Goal: Task Accomplishment & Management: Complete application form

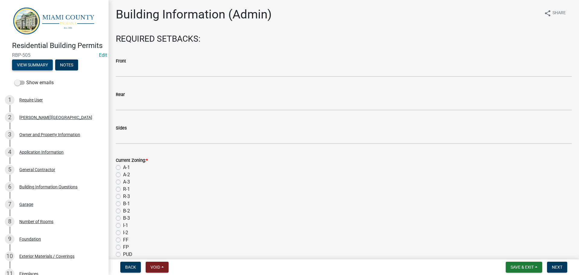
click at [26, 70] on button "View Summary" at bounding box center [32, 64] width 41 height 11
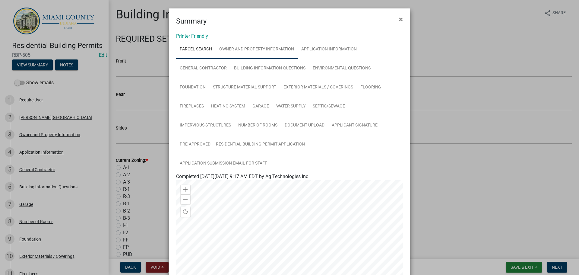
click at [267, 56] on link "Owner and Property Information" at bounding box center [257, 49] width 82 height 19
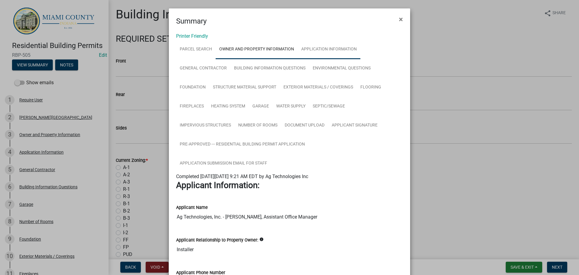
click at [360, 55] on link "Application Information" at bounding box center [329, 49] width 63 height 19
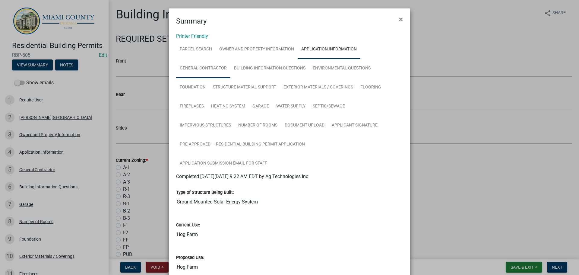
click at [209, 78] on link "General Contractor" at bounding box center [203, 68] width 54 height 19
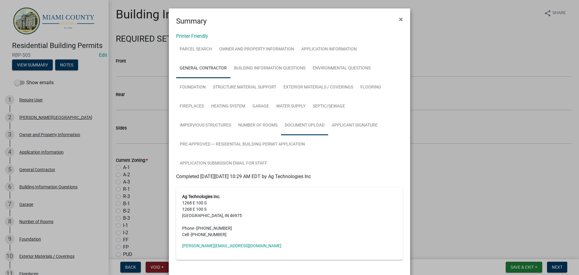
click at [320, 135] on link "Document Upload" at bounding box center [304, 125] width 47 height 19
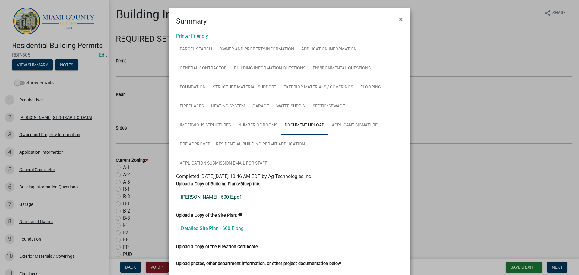
click at [224, 204] on link "[PERSON_NAME] - 600 E.pdf" at bounding box center [289, 197] width 227 height 14
click at [210, 236] on link "Detailed Site Plan - 600 E.png" at bounding box center [289, 228] width 227 height 14
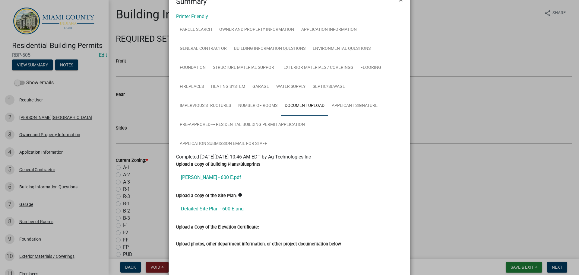
scroll to position [30, 0]
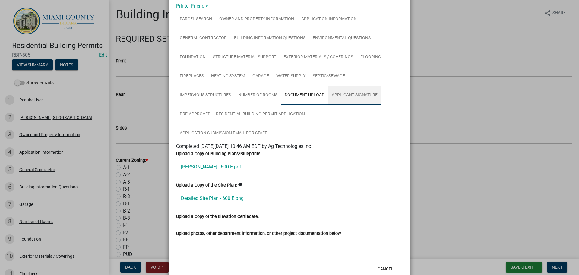
click at [328, 105] on link "Applicant Signature" at bounding box center [354, 95] width 53 height 19
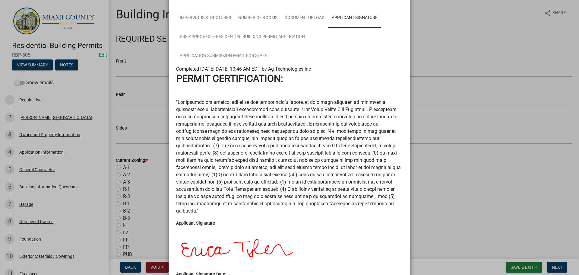
scroll to position [0, 0]
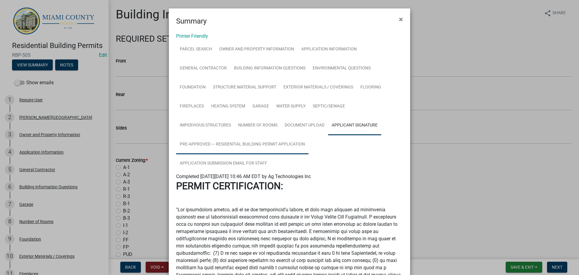
click at [264, 154] on link "Pre-Approved --- Residential Building Permit Application" at bounding box center [242, 144] width 132 height 19
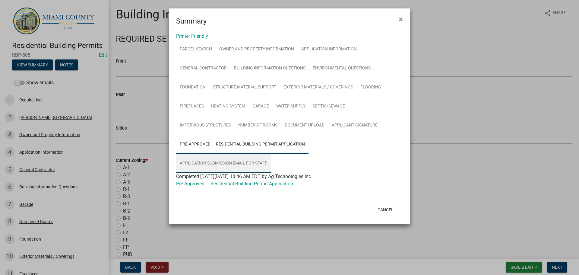
click at [251, 173] on link "Application Submission Email for Staff" at bounding box center [223, 163] width 95 height 19
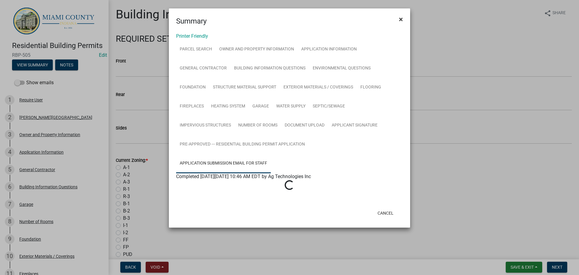
click at [400, 22] on span "×" at bounding box center [401, 19] width 4 height 8
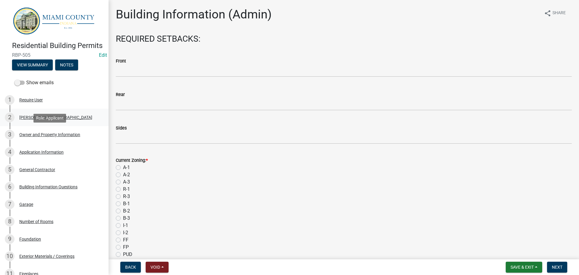
click at [41, 119] on div "[PERSON_NAME][GEOGRAPHIC_DATA]" at bounding box center [55, 117] width 73 height 4
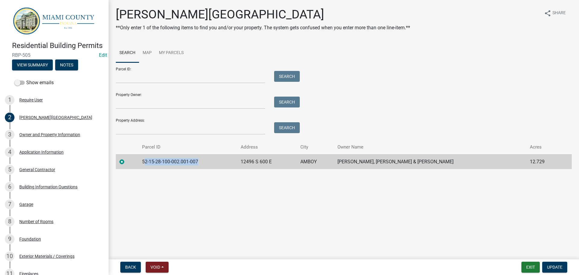
drag, startPoint x: 213, startPoint y: 181, endPoint x: 148, endPoint y: 183, distance: 64.6
click at [148, 169] on td "52-15-28-100-002.001-007" at bounding box center [187, 161] width 99 height 15
click at [150, 169] on td "52-15-28-100-002.001-007" at bounding box center [187, 161] width 99 height 15
drag, startPoint x: 148, startPoint y: 182, endPoint x: 213, endPoint y: 186, distance: 65.0
click at [213, 169] on td "52-15-28-100-002.001-007" at bounding box center [187, 161] width 99 height 15
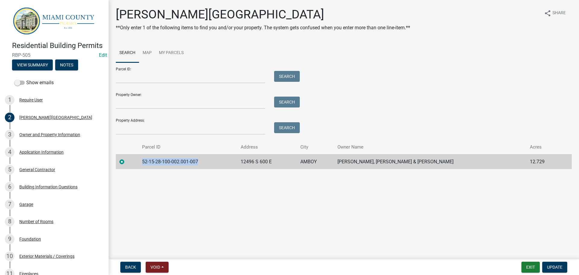
copy td "52-15-28-100-002.001-007"
click at [236, 213] on main "[PERSON_NAME][GEOGRAPHIC_DATA] **Only enter 1 of the following items to find yo…" at bounding box center [344, 128] width 470 height 257
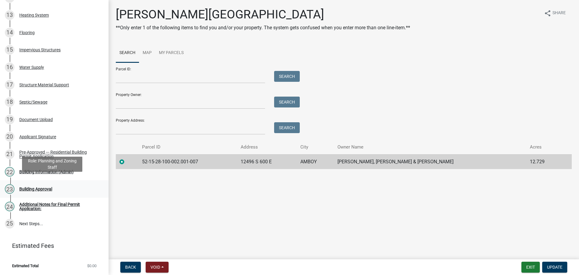
scroll to position [368, 0]
click at [50, 187] on div "Building Approval" at bounding box center [35, 189] width 33 height 4
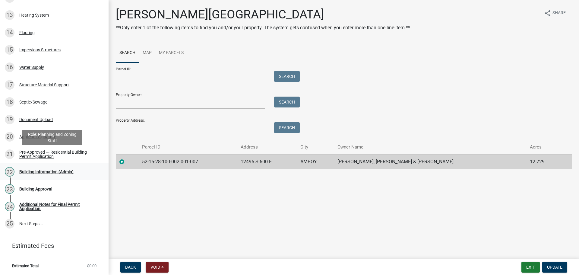
click at [47, 169] on div "Building Information (Admin)" at bounding box center [46, 171] width 54 height 4
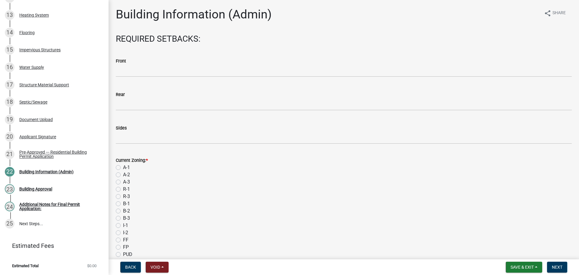
click at [123, 171] on label "A-1" at bounding box center [126, 167] width 7 height 7
click at [123, 168] on input "A-1" at bounding box center [125, 166] width 4 height 4
radio input "true"
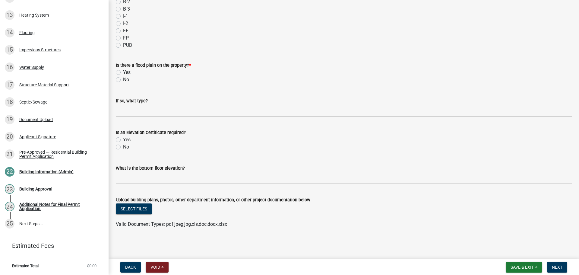
scroll to position [264, 0]
click at [123, 76] on label "No" at bounding box center [126, 79] width 6 height 7
click at [123, 76] on input "No" at bounding box center [125, 78] width 4 height 4
radio input "true"
drag, startPoint x: 553, startPoint y: 264, endPoint x: 546, endPoint y: 258, distance: 9.5
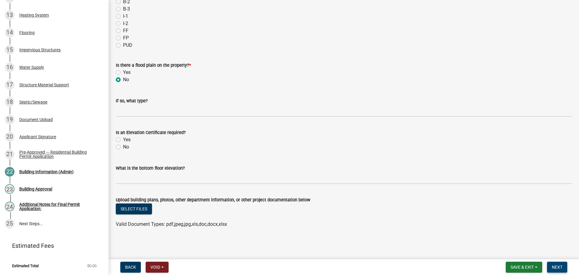
click at [553, 264] on span "Next" at bounding box center [557, 266] width 11 height 5
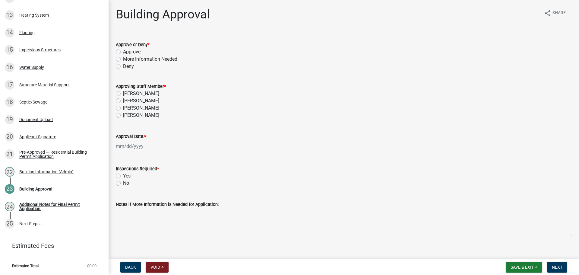
click at [134, 55] on label "Approve" at bounding box center [131, 51] width 17 height 7
click at [127, 52] on input "Approve" at bounding box center [125, 50] width 4 height 4
radio input "true"
click at [129, 104] on label "[PERSON_NAME]" at bounding box center [141, 100] width 36 height 7
click at [127, 101] on input "[PERSON_NAME]" at bounding box center [125, 99] width 4 height 4
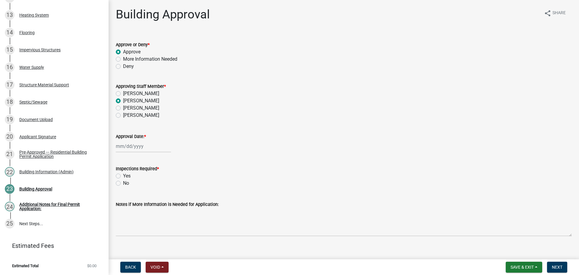
radio input "true"
click at [129, 152] on div at bounding box center [143, 146] width 55 height 12
select select "9"
select select "2025"
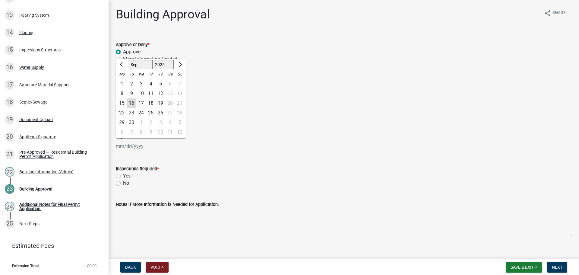
click at [133, 108] on div "16" at bounding box center [132, 103] width 10 height 10
type input "[DATE]"
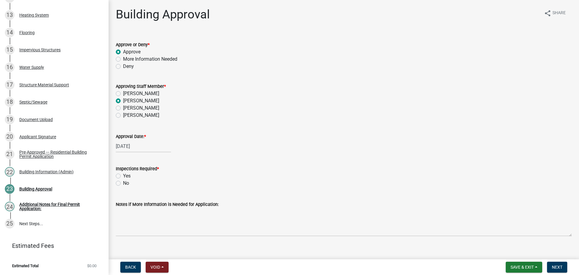
click at [123, 179] on label "Yes" at bounding box center [127, 175] width 8 height 7
click at [123, 176] on input "Yes" at bounding box center [125, 174] width 4 height 4
radio input "true"
click at [553, 268] on span "Next" at bounding box center [557, 266] width 11 height 5
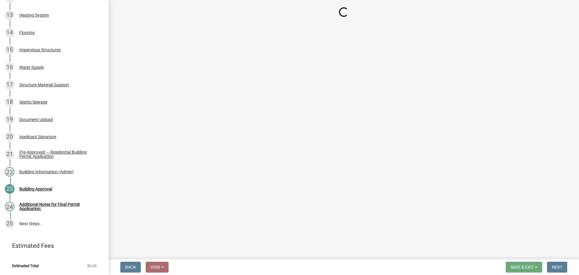
scroll to position [465, 0]
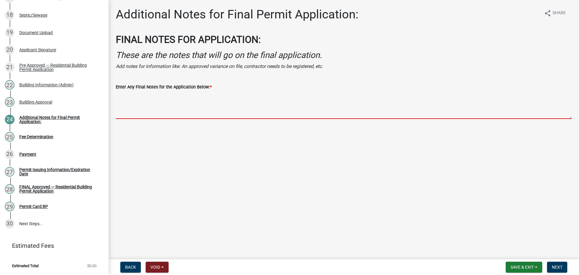
click at [214, 109] on textarea "Enter Any Final Notes for the Application Below: *" at bounding box center [344, 104] width 456 height 28
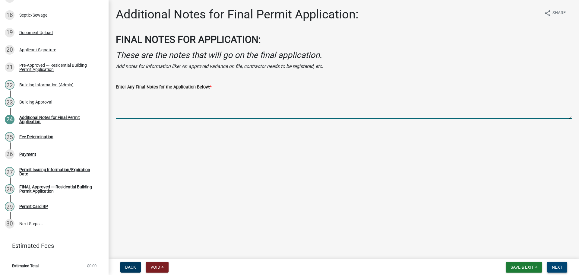
click at [554, 266] on span "Next" at bounding box center [557, 266] width 11 height 5
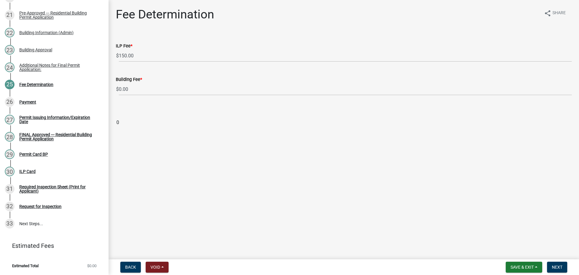
scroll to position [524, 0]
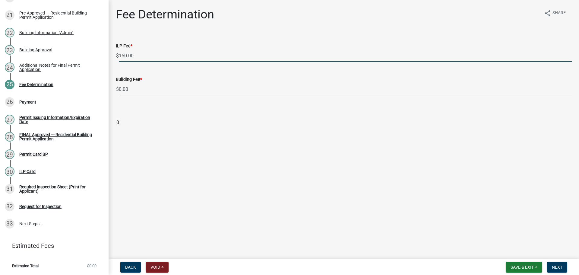
click at [126, 62] on input "150.00" at bounding box center [345, 55] width 453 height 12
drag, startPoint x: 112, startPoint y: 59, endPoint x: 88, endPoint y: 55, distance: 23.8
click at [89, 55] on div "Residential Building Permits RBP-505 Edit View Summary Notes Show emails 1 Requ…" at bounding box center [289, 137] width 579 height 275
type input "0"
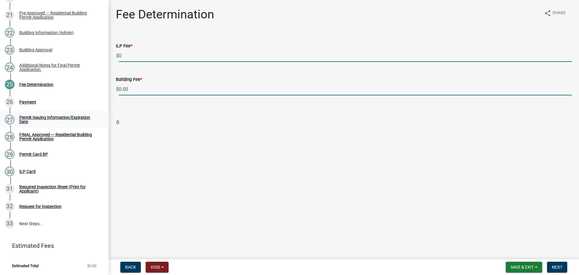
drag, startPoint x: 170, startPoint y: 98, endPoint x: 97, endPoint y: 94, distance: 73.1
click at [99, 95] on div "Residential Building Permits RBP-505 Edit View Summary Notes Show emails 1 Requ…" at bounding box center [289, 137] width 579 height 275
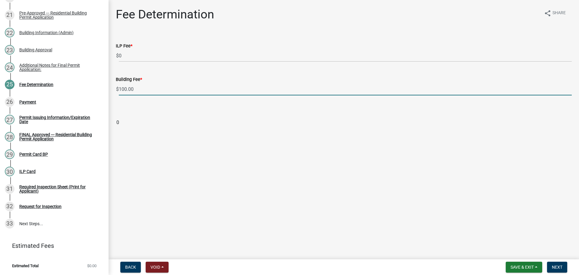
type input "100.00"
click at [190, 133] on wm-data-entity-input "0" at bounding box center [344, 117] width 456 height 33
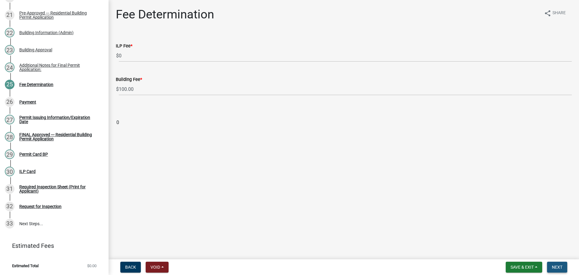
click at [561, 268] on span "Next" at bounding box center [557, 266] width 11 height 5
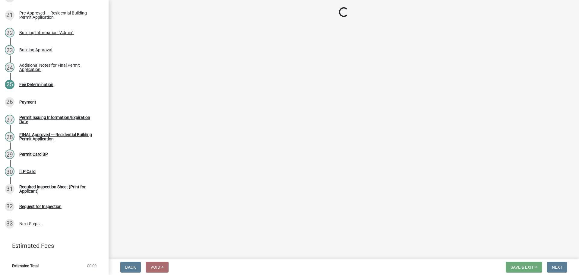
select select "3: 3"
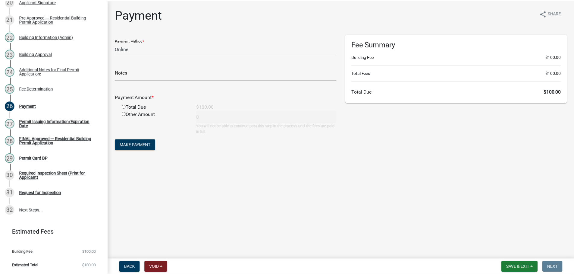
scroll to position [504, 0]
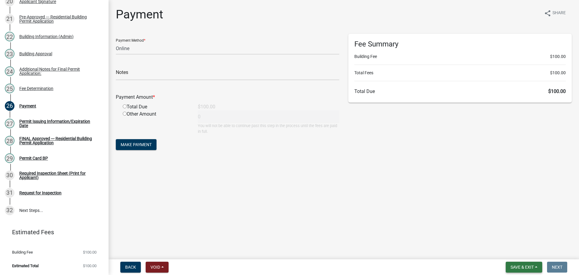
drag, startPoint x: 521, startPoint y: 270, endPoint x: 513, endPoint y: 260, distance: 12.9
click at [521, 269] on button "Save & Exit" at bounding box center [524, 266] width 36 height 11
click at [501, 254] on button "Save & Exit" at bounding box center [518, 249] width 48 height 14
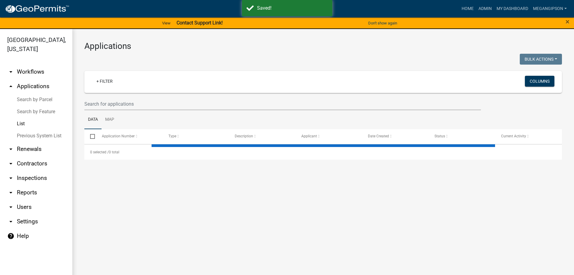
select select "3: 100"
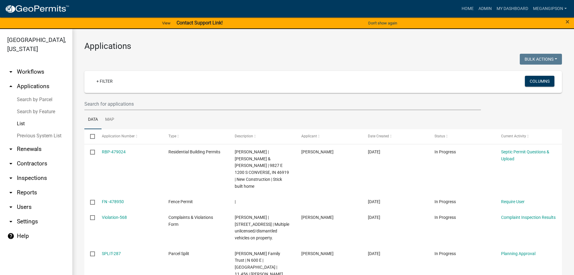
click at [261, 51] on h3 "Applications" at bounding box center [323, 46] width 478 height 10
click at [308, 45] on h3 "Applications" at bounding box center [323, 46] width 478 height 10
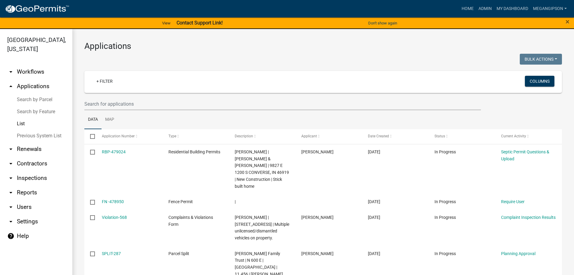
click at [30, 74] on link "arrow_drop_down Workflows" at bounding box center [36, 72] width 72 height 14
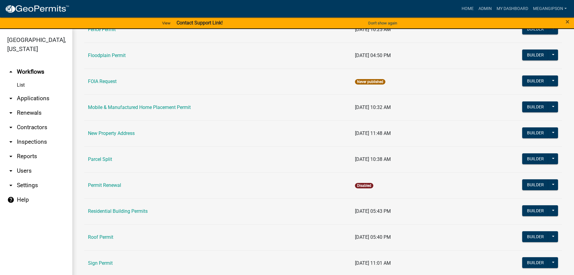
scroll to position [392, 0]
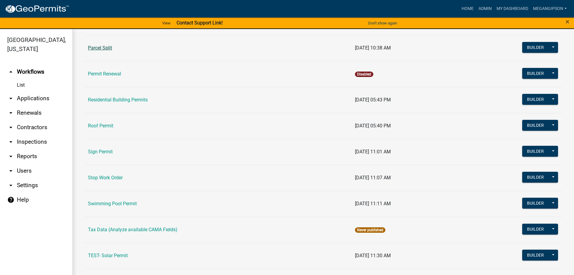
click at [102, 51] on link "Parcel Split" at bounding box center [100, 48] width 24 height 6
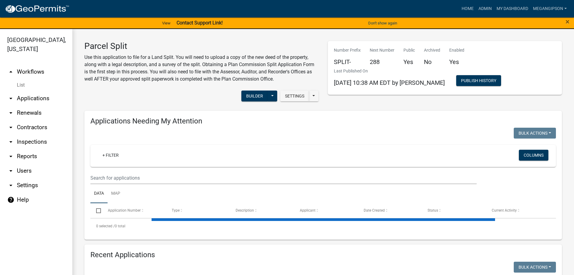
select select "3: 100"
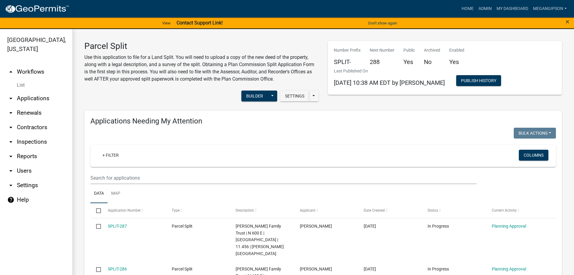
scroll to position [211, 0]
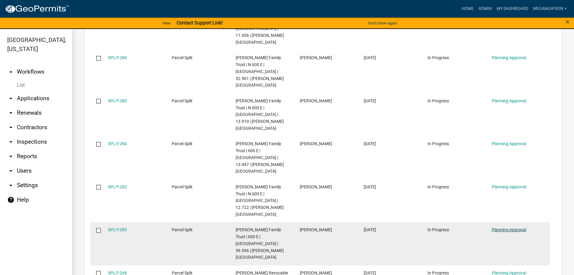
click at [500, 227] on link "Planning Approval" at bounding box center [509, 229] width 34 height 5
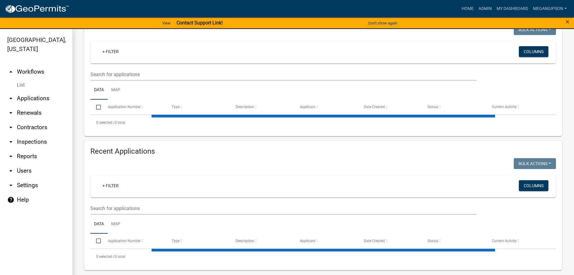
select select "3: 100"
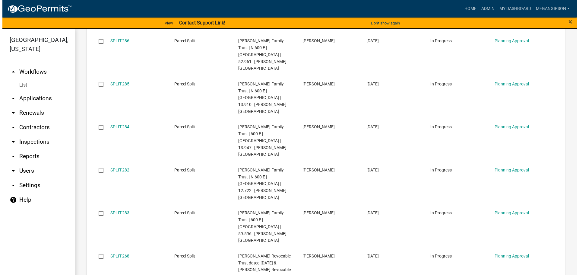
scroll to position [175, 0]
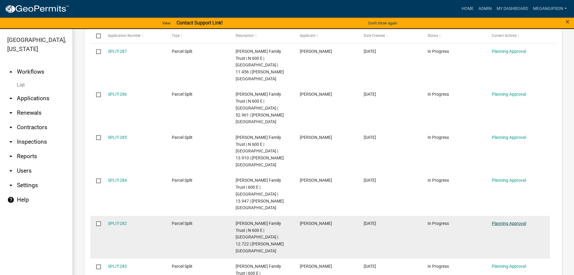
click at [511, 221] on link "Planning Approval" at bounding box center [509, 223] width 34 height 5
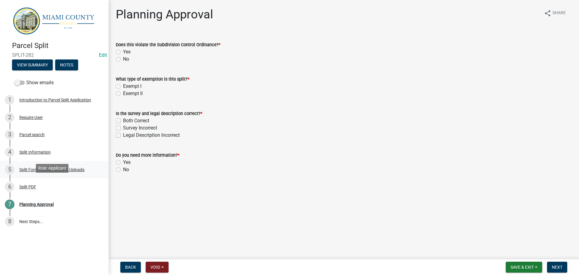
click at [37, 172] on div "Split Form Additional Data Uploads" at bounding box center [51, 169] width 65 height 4
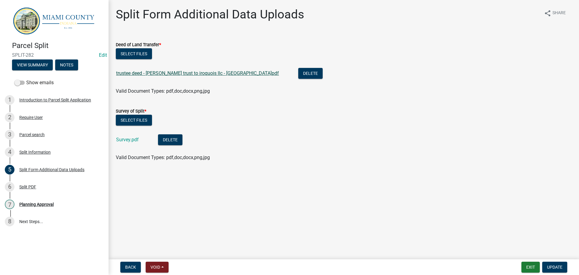
click at [221, 76] on link "trustee deed - [PERSON_NAME] trust to iroquois llc - [GEOGRAPHIC_DATA]pdf" at bounding box center [197, 73] width 163 height 6
click at [135, 142] on link "Survey.pdf" at bounding box center [127, 140] width 23 height 6
click at [347, 215] on main "Split Form Additional Data Uploads share Share Deed of Land Transfer * Select f…" at bounding box center [344, 128] width 470 height 257
click at [49, 160] on link "4 Split Information" at bounding box center [54, 151] width 109 height 17
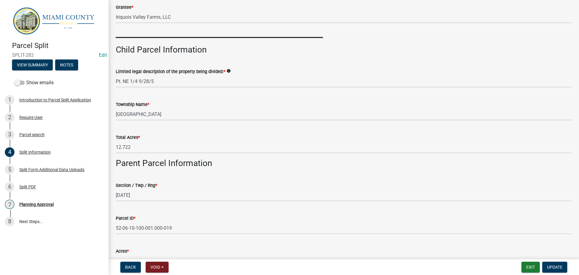
scroll to position [211, 0]
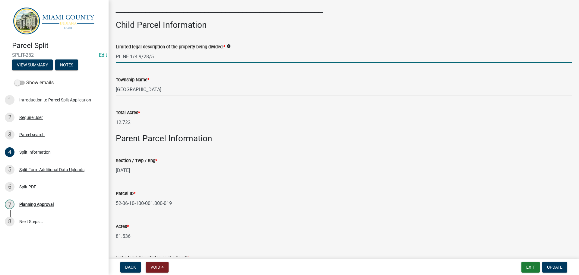
click at [157, 63] on input "Pt. NE 1/4 9/28/5" at bounding box center [344, 56] width 456 height 12
click at [149, 63] on input "Pt. NE 1/4 9/28-5" at bounding box center [344, 56] width 456 height 12
type input "Pt. NE 1/4 9-28-5"
click at [141, 96] on div "Township Name * [GEOGRAPHIC_DATA]" at bounding box center [344, 82] width 456 height 28
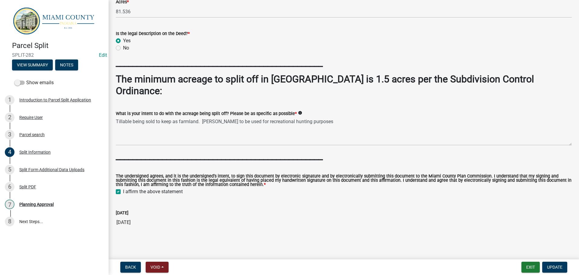
scroll to position [519, 0]
click at [548, 264] on span "Update" at bounding box center [554, 266] width 15 height 5
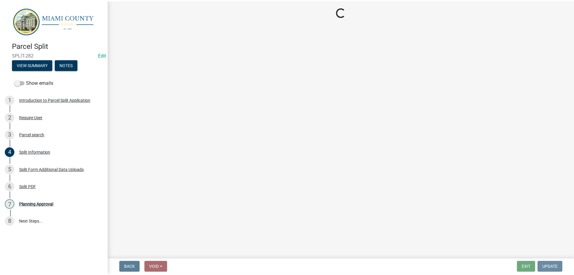
scroll to position [0, 0]
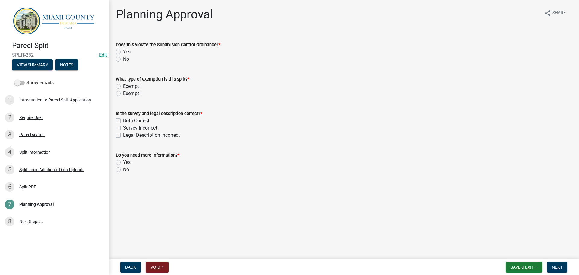
click at [123, 63] on label "No" at bounding box center [126, 58] width 6 height 7
click at [123, 59] on input "No" at bounding box center [125, 57] width 4 height 4
radio input "true"
click at [123, 97] on label "Exempt II" at bounding box center [133, 93] width 20 height 7
click at [123, 94] on input "Exempt II" at bounding box center [125, 92] width 4 height 4
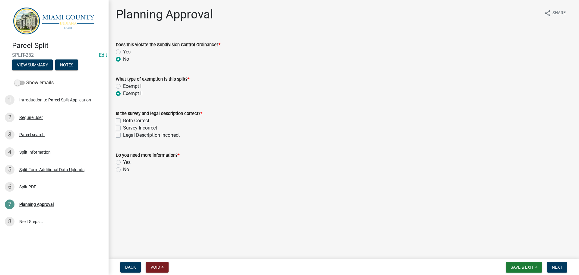
radio input "true"
click at [123, 124] on label "Both Correct" at bounding box center [136, 120] width 26 height 7
click at [123, 121] on input "Both Correct" at bounding box center [125, 119] width 4 height 4
checkbox input "true"
checkbox input "false"
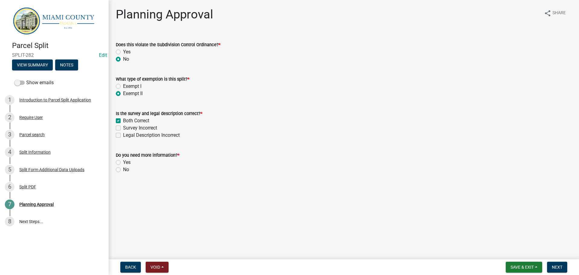
checkbox input "false"
click at [123, 173] on label "No" at bounding box center [126, 169] width 6 height 7
click at [123, 170] on input "No" at bounding box center [125, 168] width 4 height 4
radio input "true"
click at [558, 265] on span "Next" at bounding box center [557, 266] width 11 height 5
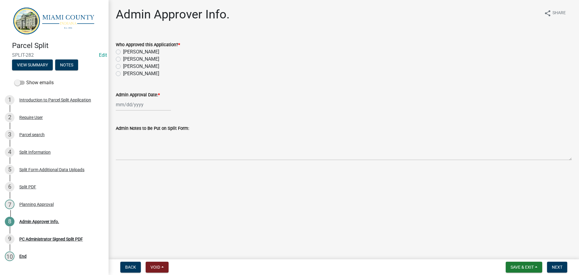
click at [144, 63] on label "[PERSON_NAME]" at bounding box center [141, 58] width 36 height 7
click at [127, 59] on input "[PERSON_NAME]" at bounding box center [125, 57] width 4 height 4
radio input "true"
click at [136, 111] on div at bounding box center [143, 104] width 55 height 12
select select "9"
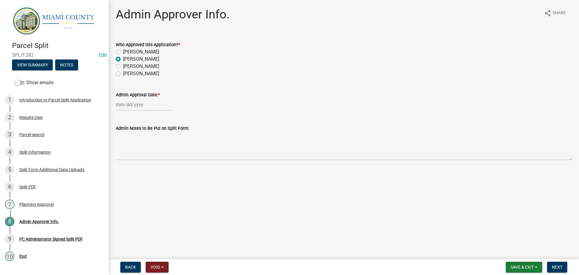
select select "2025"
click at [135, 164] on div "16" at bounding box center [132, 159] width 10 height 10
type input "[DATE]"
click at [559, 267] on span "Next" at bounding box center [557, 266] width 11 height 5
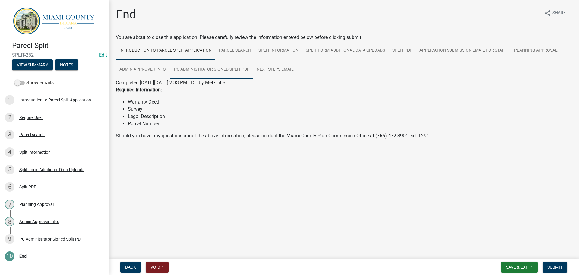
click at [253, 75] on link "PC Administrator Signed Split PDF" at bounding box center [211, 69] width 83 height 19
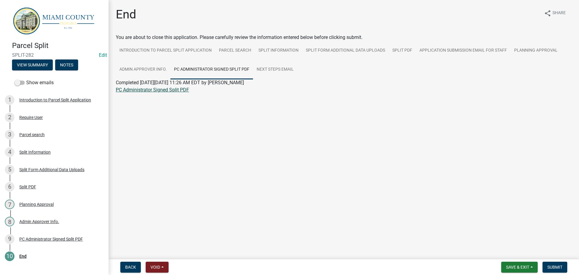
click at [147, 93] on link "PC Administrator Signed Split PDF" at bounding box center [152, 90] width 73 height 6
click at [559, 264] on span "Submit" at bounding box center [554, 266] width 15 height 5
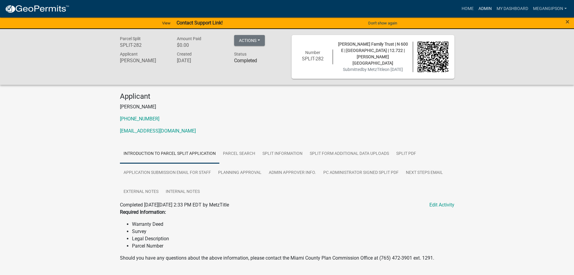
click at [476, 11] on link "Admin" at bounding box center [485, 8] width 18 height 11
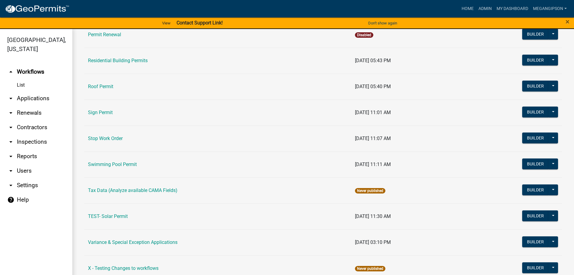
scroll to position [422, 0]
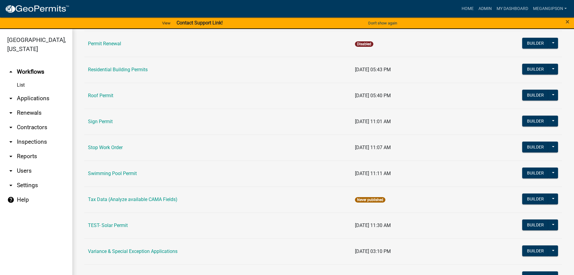
click at [109, 21] on link "Parcel Split" at bounding box center [100, 18] width 24 height 6
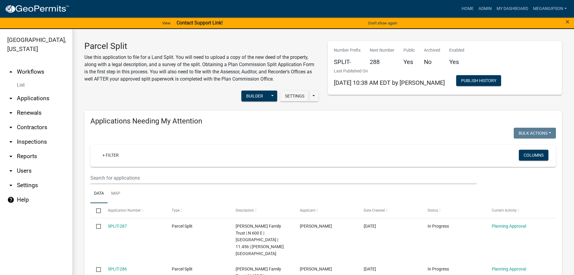
select select "3: 100"
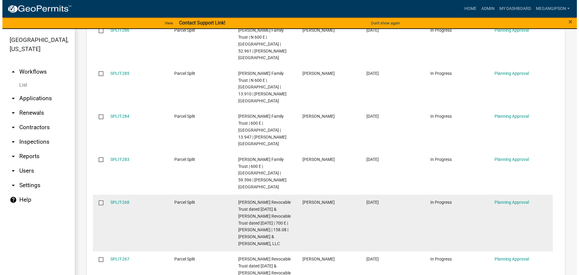
scroll to position [241, 0]
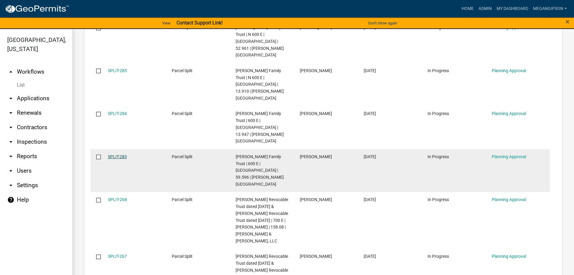
click at [124, 154] on link "SPLIT-283" at bounding box center [117, 156] width 19 height 5
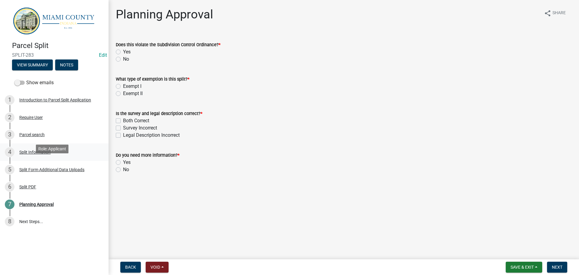
click at [32, 154] on div "Split Information" at bounding box center [34, 152] width 31 height 4
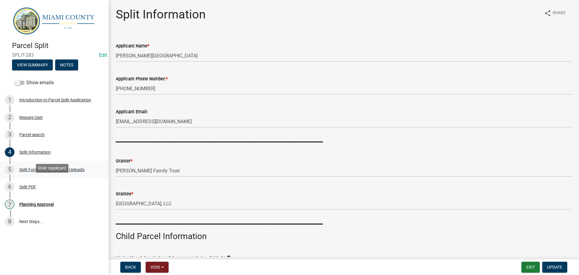
click at [45, 172] on div "Split Form Additional Data Uploads" at bounding box center [51, 169] width 65 height 4
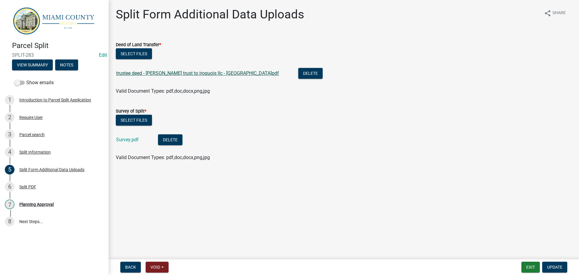
click at [177, 76] on link "trustee deed - [PERSON_NAME] trust to iroquois llc - [GEOGRAPHIC_DATA]pdf" at bounding box center [197, 73] width 163 height 6
click at [57, 161] on link "4 Split Information" at bounding box center [54, 151] width 109 height 17
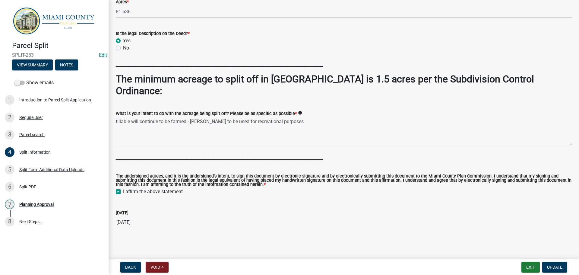
scroll to position [519, 0]
drag, startPoint x: 546, startPoint y: 263, endPoint x: 384, endPoint y: 250, distance: 161.9
click at [547, 264] on span "Update" at bounding box center [554, 266] width 15 height 5
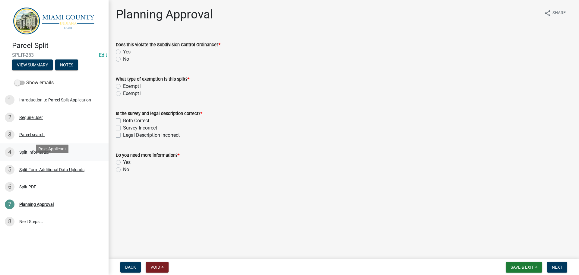
click at [30, 154] on div "Split Information" at bounding box center [34, 152] width 31 height 4
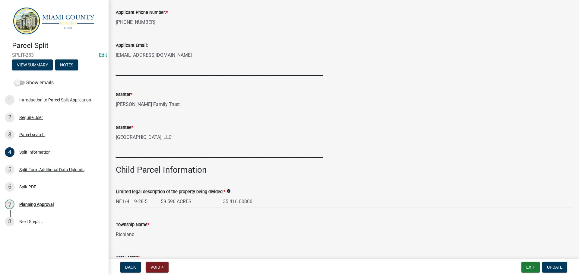
scroll to position [90, 0]
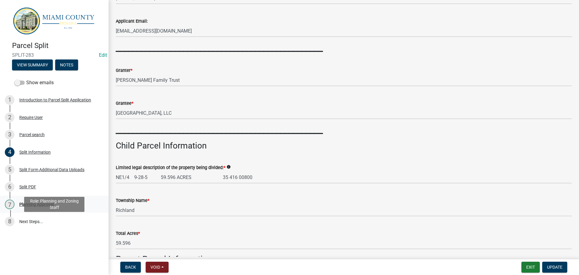
click at [51, 206] on div "Planning Approval" at bounding box center [36, 204] width 34 height 4
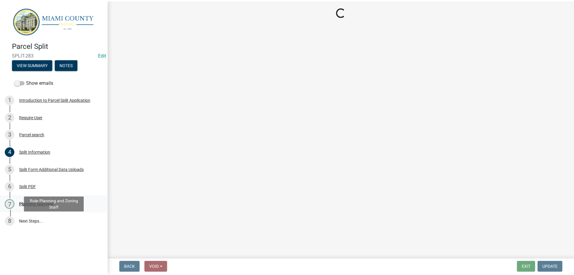
scroll to position [0, 0]
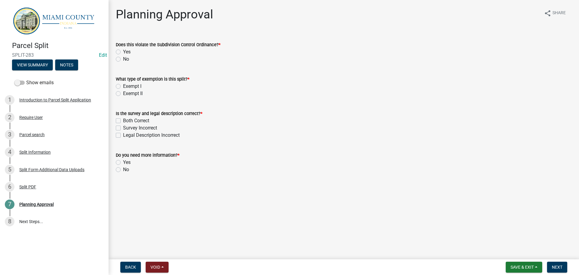
click at [123, 63] on label "No" at bounding box center [126, 58] width 6 height 7
click at [123, 59] on input "No" at bounding box center [125, 57] width 4 height 4
radio input "true"
click at [125, 97] on div "Exempt II" at bounding box center [344, 93] width 456 height 7
drag, startPoint x: 121, startPoint y: 104, endPoint x: 122, endPoint y: 109, distance: 5.7
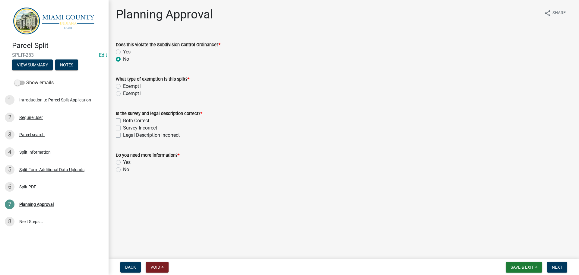
click at [123, 97] on label "Exempt II" at bounding box center [133, 93] width 20 height 7
click at [123, 94] on input "Exempt II" at bounding box center [125, 92] width 4 height 4
radio input "true"
click at [123, 124] on label "Both Correct" at bounding box center [136, 120] width 26 height 7
click at [123, 121] on input "Both Correct" at bounding box center [125, 119] width 4 height 4
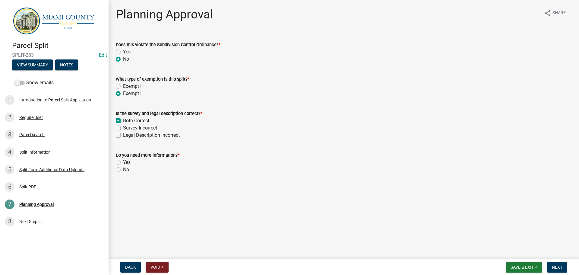
checkbox input "true"
checkbox input "false"
click at [123, 173] on label "No" at bounding box center [126, 169] width 6 height 7
click at [123, 170] on input "No" at bounding box center [125, 168] width 4 height 4
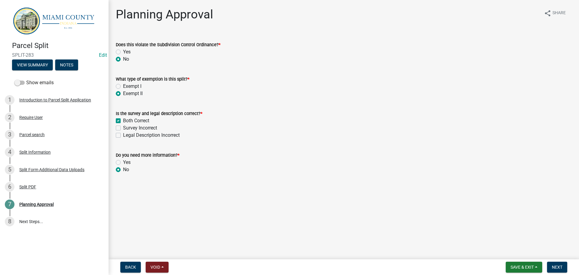
radio input "true"
click at [554, 266] on span "Next" at bounding box center [557, 266] width 11 height 5
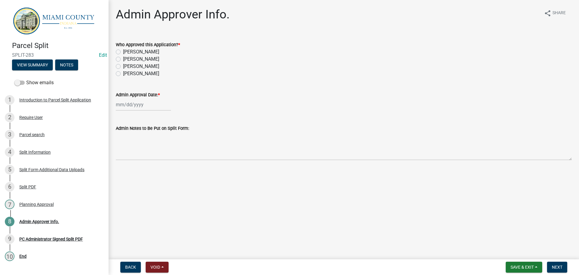
click at [145, 63] on label "[PERSON_NAME]" at bounding box center [141, 58] width 36 height 7
click at [127, 59] on input "[PERSON_NAME]" at bounding box center [125, 57] width 4 height 4
radio input "true"
click at [134, 111] on div at bounding box center [143, 104] width 55 height 12
select select "9"
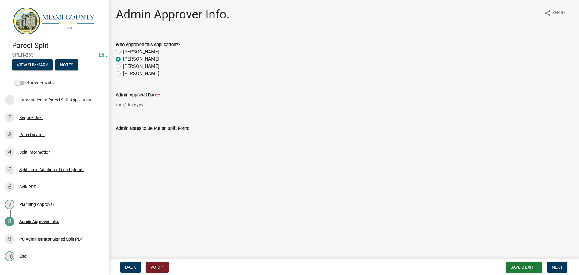
select select "2025"
click at [135, 164] on div "16" at bounding box center [132, 159] width 10 height 10
type input "[DATE]"
click at [550, 261] on button "Next" at bounding box center [557, 266] width 20 height 11
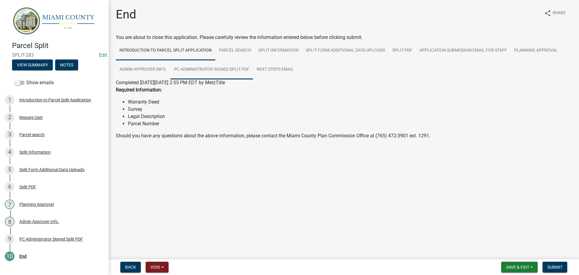
drag, startPoint x: 274, startPoint y: 85, endPoint x: 282, endPoint y: 91, distance: 10.0
click at [253, 79] on link "PC Administrator Signed Split PDF" at bounding box center [211, 69] width 83 height 19
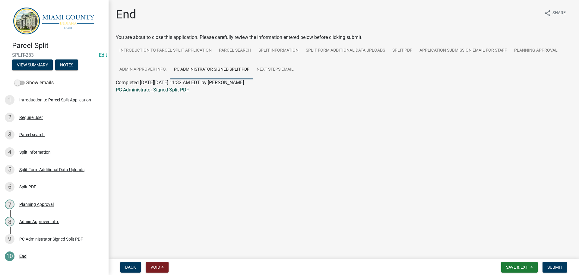
click at [160, 93] on link "PC Administrator Signed Split PDF" at bounding box center [152, 90] width 73 height 6
click at [547, 270] on button "Submit" at bounding box center [554, 266] width 25 height 11
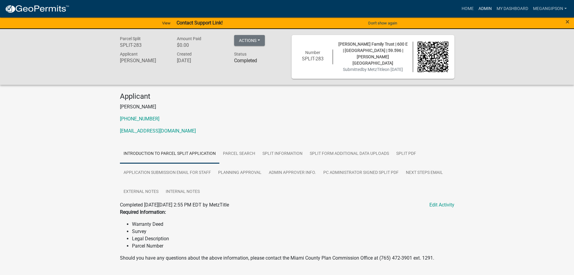
click at [476, 14] on link "Admin" at bounding box center [485, 8] width 18 height 11
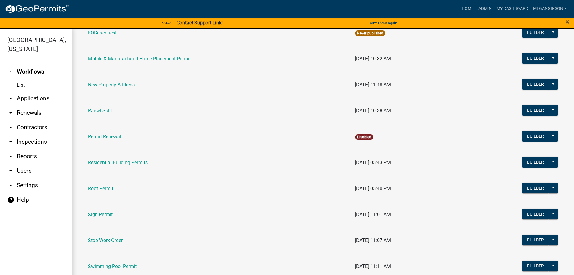
scroll to position [332, 0]
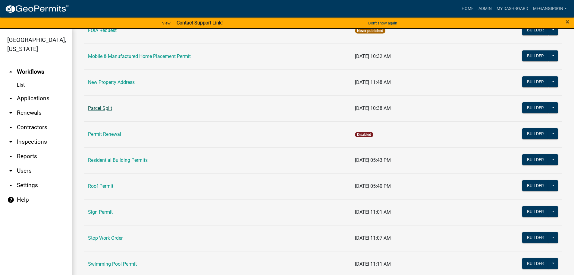
click at [95, 111] on link "Parcel Split" at bounding box center [100, 108] width 24 height 6
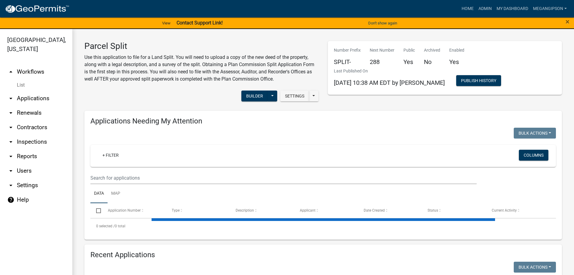
select select "3: 100"
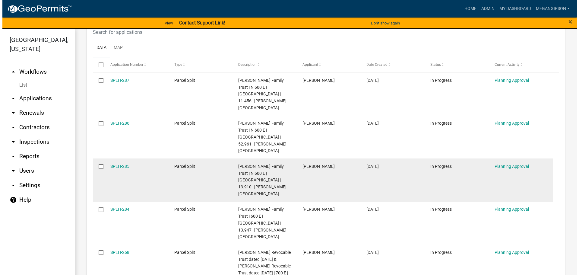
scroll to position [151, 0]
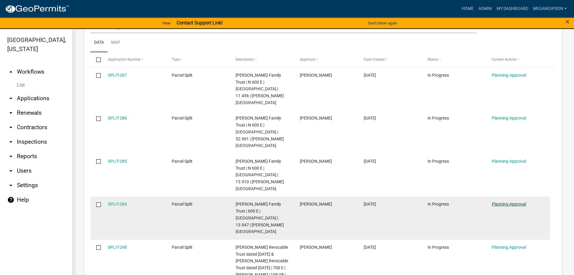
click at [501, 201] on link "Planning Approval" at bounding box center [509, 203] width 34 height 5
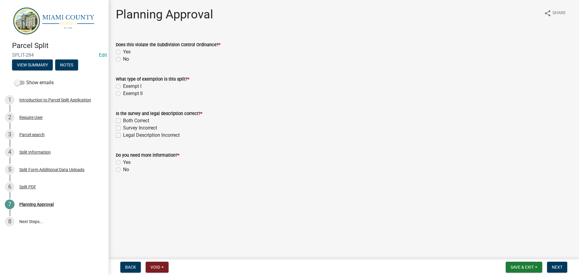
click at [62, 157] on div "4 Split Information" at bounding box center [52, 152] width 94 height 10
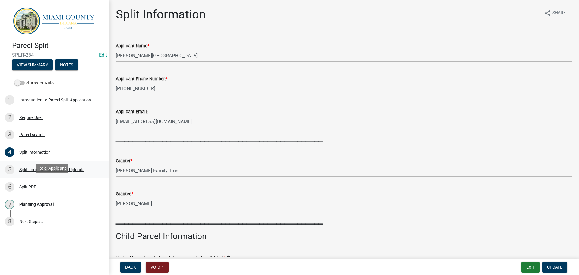
click at [71, 174] on div "5 Split Form Additional Data Uploads" at bounding box center [52, 170] width 94 height 10
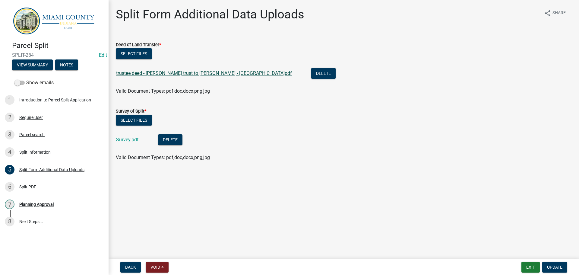
click at [185, 76] on link "trustee deed - [PERSON_NAME] trust to [PERSON_NAME] - [GEOGRAPHIC_DATA]pdf" at bounding box center [204, 73] width 176 height 6
click at [167, 266] on button "Void" at bounding box center [157, 266] width 23 height 11
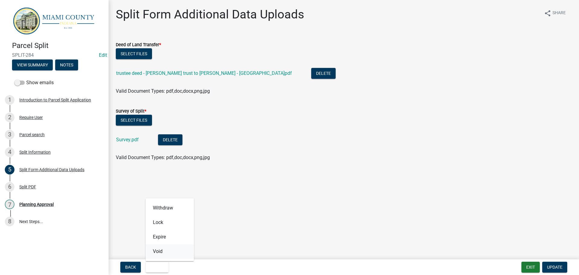
click at [178, 248] on button "Void" at bounding box center [170, 251] width 48 height 14
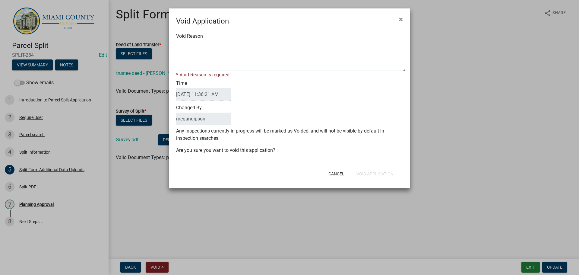
click at [233, 57] on textarea "Void Reason" at bounding box center [292, 56] width 227 height 30
type textarea "Split not required"
click at [374, 179] on button "Void Application" at bounding box center [375, 173] width 47 height 11
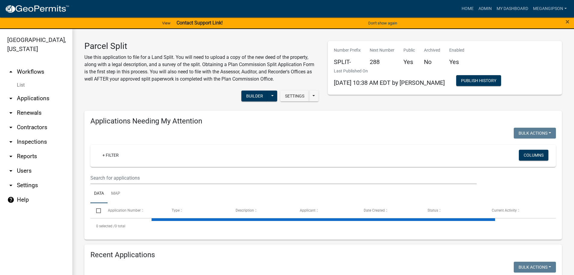
select select "3: 100"
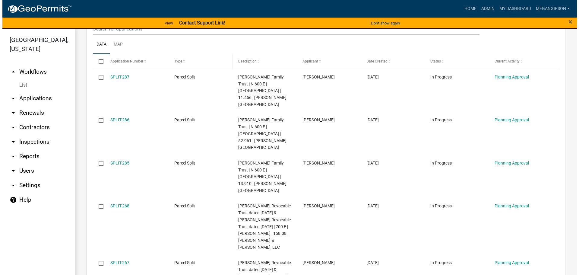
scroll to position [151, 0]
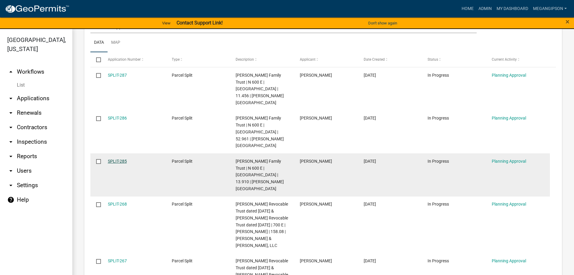
click at [122, 163] on link "SPLIT-285" at bounding box center [117, 161] width 19 height 5
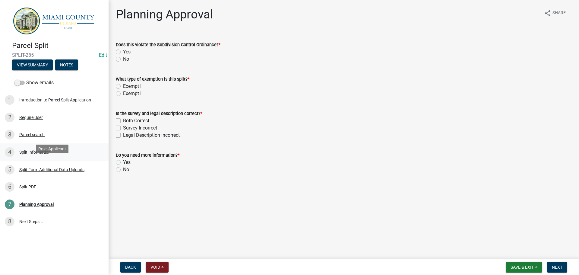
click at [49, 154] on div "Split Information" at bounding box center [34, 152] width 31 height 4
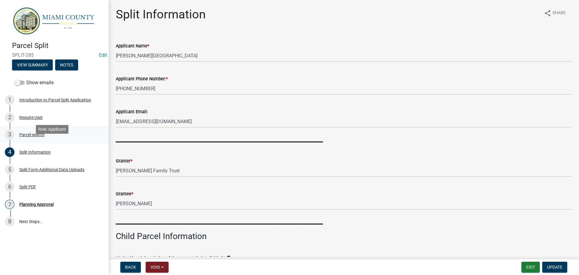
click at [36, 137] on div "Parcel search" at bounding box center [31, 134] width 25 height 4
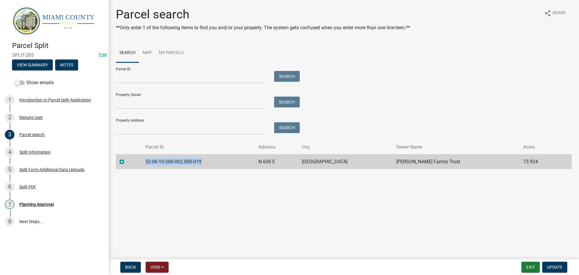
drag, startPoint x: 220, startPoint y: 182, endPoint x: 152, endPoint y: 182, distance: 67.8
click at [152, 169] on td "52-06-10-200-002.000-019" at bounding box center [198, 161] width 113 height 15
copy td "52-06-10-200-002.000-019"
click at [61, 172] on div "Split Form Additional Data Uploads" at bounding box center [51, 169] width 65 height 4
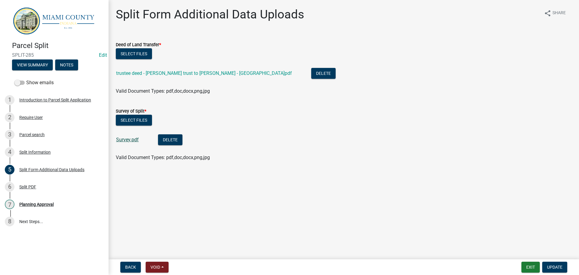
click at [126, 142] on link "Survey.pdf" at bounding box center [127, 140] width 23 height 6
click at [54, 209] on div "7 Planning Approval" at bounding box center [52, 204] width 94 height 10
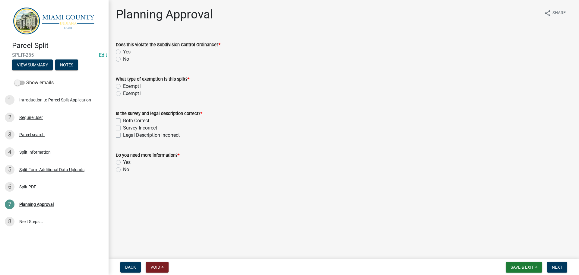
click at [126, 63] on label "No" at bounding box center [126, 58] width 6 height 7
click at [126, 59] on input "No" at bounding box center [125, 57] width 4 height 4
radio input "true"
click at [123, 97] on label "Exempt II" at bounding box center [133, 93] width 20 height 7
click at [123, 94] on input "Exempt II" at bounding box center [125, 92] width 4 height 4
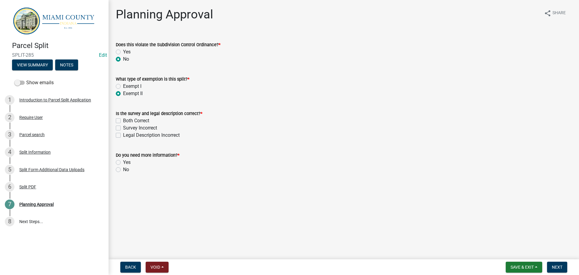
radio input "true"
click at [123, 124] on label "Both Correct" at bounding box center [136, 120] width 26 height 7
click at [123, 121] on input "Both Correct" at bounding box center [125, 119] width 4 height 4
checkbox input "true"
checkbox input "false"
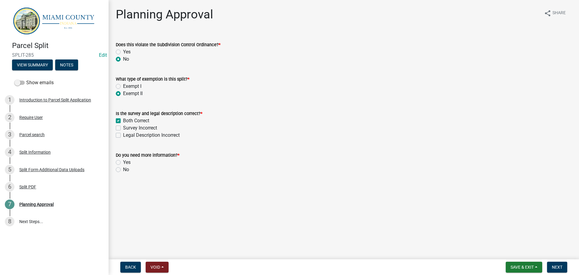
checkbox input "false"
click at [123, 173] on label "No" at bounding box center [126, 169] width 6 height 7
click at [123, 170] on input "No" at bounding box center [125, 168] width 4 height 4
radio input "true"
click at [558, 268] on span "Next" at bounding box center [557, 266] width 11 height 5
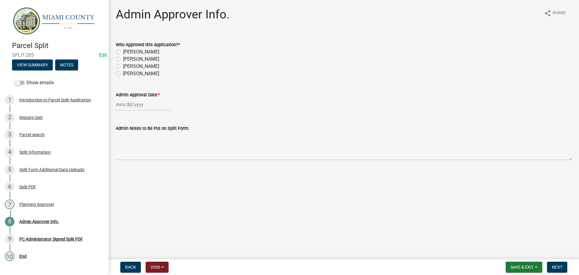
click at [146, 63] on label "[PERSON_NAME]" at bounding box center [141, 58] width 36 height 7
click at [127, 59] on input "[PERSON_NAME]" at bounding box center [125, 57] width 4 height 4
radio input "true"
click at [141, 116] on wm-data-entity-input "Admin Approval Date: *" at bounding box center [344, 99] width 456 height 33
click at [140, 111] on div at bounding box center [143, 104] width 55 height 12
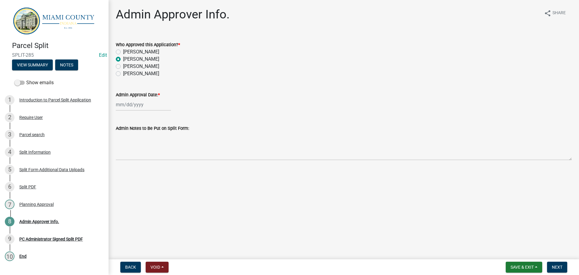
select select "9"
select select "2025"
click at [136, 164] on div "16" at bounding box center [132, 159] width 10 height 10
type input "[DATE]"
click at [553, 266] on span "Next" at bounding box center [557, 266] width 11 height 5
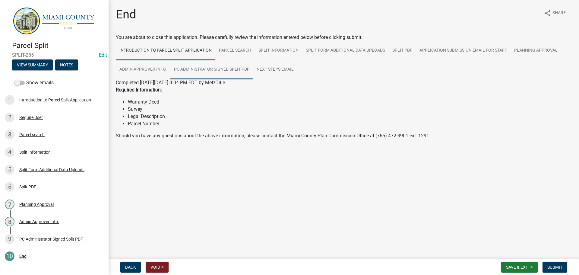
click at [253, 72] on link "PC Administrator Signed Split PDF" at bounding box center [211, 69] width 83 height 19
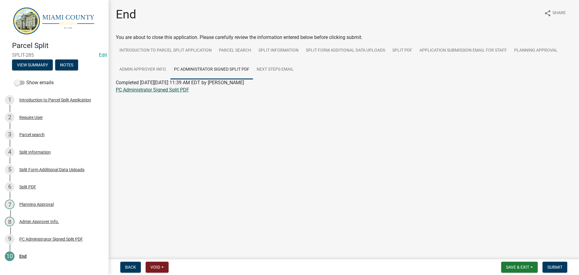
click at [157, 93] on link "PC Administrator Signed Split PDF" at bounding box center [152, 90] width 73 height 6
click at [558, 265] on span "Submit" at bounding box center [554, 266] width 15 height 5
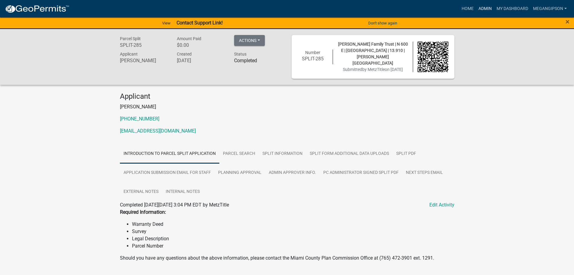
click at [476, 8] on link "Admin" at bounding box center [485, 8] width 18 height 11
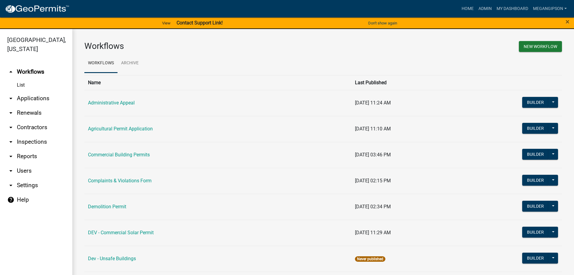
scroll to position [362, 0]
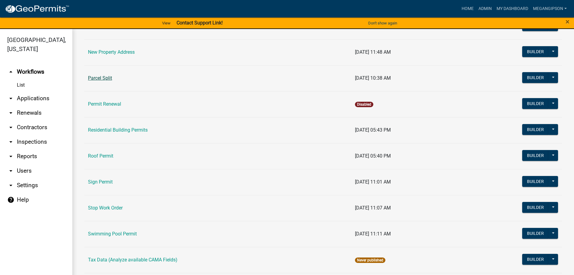
click at [106, 81] on link "Parcel Split" at bounding box center [100, 78] width 24 height 6
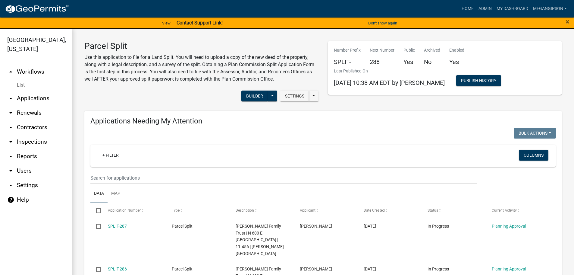
select select "3: 100"
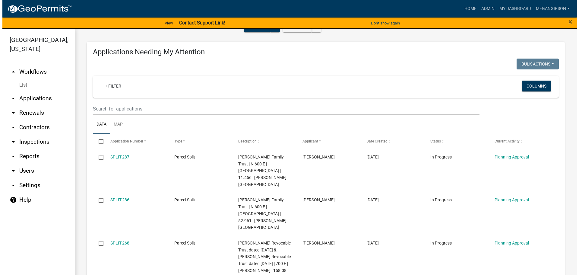
scroll to position [151, 0]
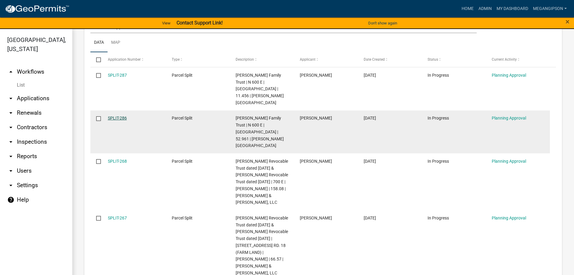
click at [120, 120] on link "SPLIT-286" at bounding box center [117, 117] width 19 height 5
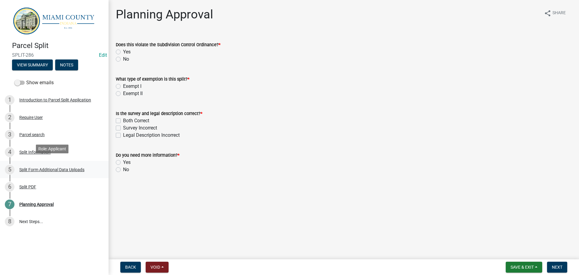
click at [51, 174] on div "5 Split Form Additional Data Uploads" at bounding box center [52, 170] width 94 height 10
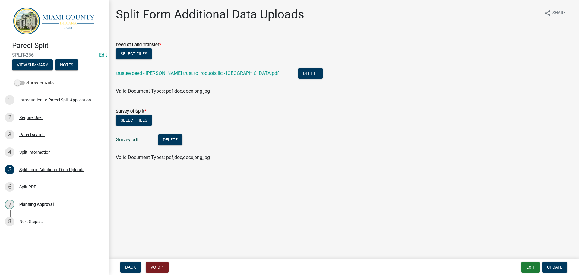
click at [132, 142] on link "Survey.pdf" at bounding box center [127, 140] width 23 height 6
click at [173, 76] on link "trustee deed - [PERSON_NAME] trust to iroquois llc - [GEOGRAPHIC_DATA]pdf" at bounding box center [197, 73] width 163 height 6
click at [34, 154] on div "Split Information" at bounding box center [34, 152] width 31 height 4
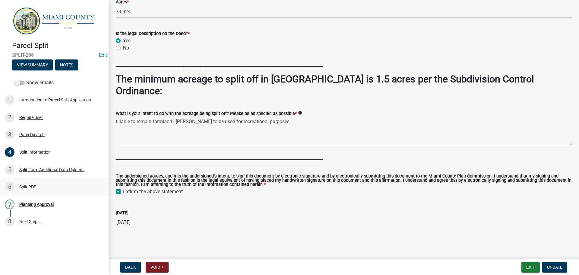
scroll to position [519, 0]
click at [34, 209] on div "7 Planning Approval" at bounding box center [52, 204] width 94 height 10
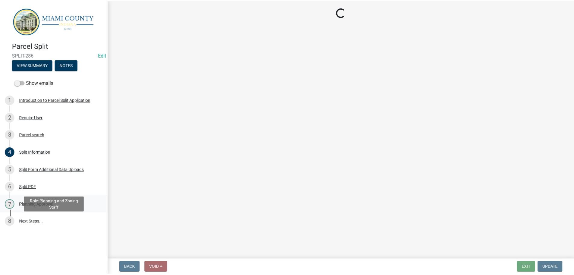
scroll to position [0, 0]
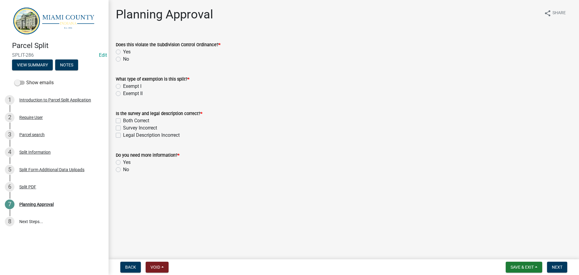
click at [123, 63] on label "No" at bounding box center [126, 58] width 6 height 7
click at [123, 59] on input "No" at bounding box center [125, 57] width 4 height 4
radio input "true"
click at [123, 97] on label "Exempt II" at bounding box center [133, 93] width 20 height 7
click at [123, 94] on input "Exempt II" at bounding box center [125, 92] width 4 height 4
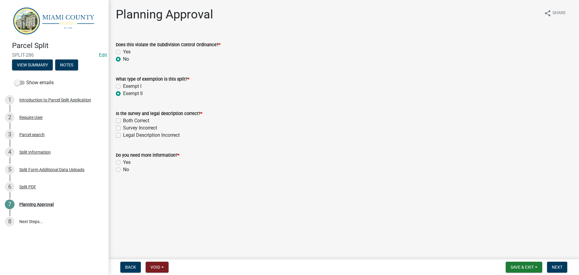
radio input "true"
click at [123, 124] on label "Both Correct" at bounding box center [136, 120] width 26 height 7
click at [123, 121] on input "Both Correct" at bounding box center [125, 119] width 4 height 4
checkbox input "true"
checkbox input "false"
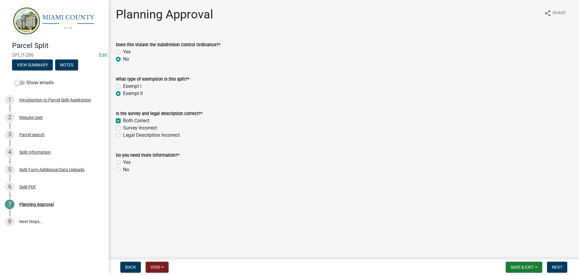
checkbox input "false"
click at [123, 173] on label "No" at bounding box center [126, 169] width 6 height 7
click at [123, 170] on input "No" at bounding box center [125, 168] width 4 height 4
radio input "true"
click at [561, 262] on button "Next" at bounding box center [557, 266] width 20 height 11
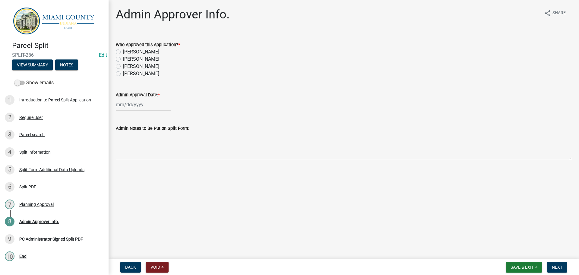
click at [134, 63] on label "[PERSON_NAME]" at bounding box center [141, 58] width 36 height 7
click at [127, 59] on input "[PERSON_NAME]" at bounding box center [125, 57] width 4 height 4
radio input "true"
click at [131, 111] on div at bounding box center [143, 104] width 55 height 12
select select "9"
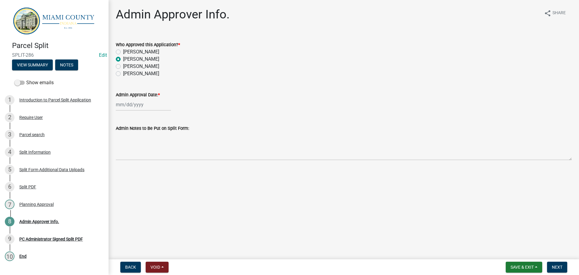
select select "2025"
click at [135, 164] on div "16" at bounding box center [132, 159] width 10 height 10
type input "[DATE]"
click at [549, 264] on button "Next" at bounding box center [557, 266] width 20 height 11
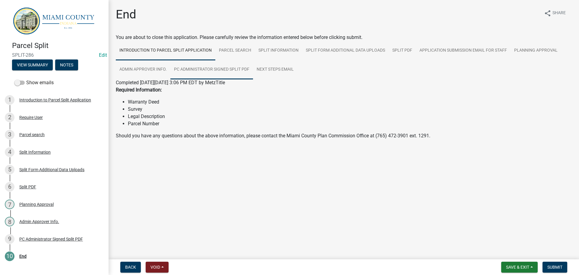
click at [253, 78] on link "PC Administrator Signed Split PDF" at bounding box center [211, 69] width 83 height 19
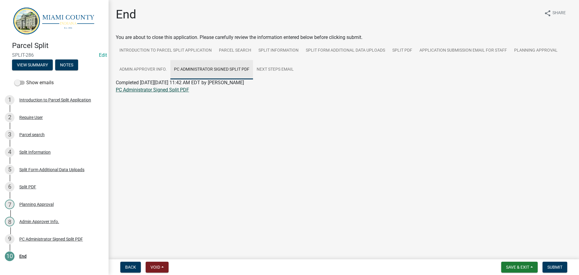
click at [162, 93] on link "PC Administrator Signed Split PDF" at bounding box center [152, 90] width 73 height 6
click at [555, 265] on span "Submit" at bounding box center [554, 266] width 15 height 5
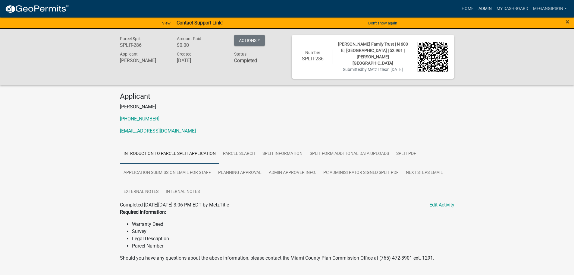
click at [476, 5] on link "Admin" at bounding box center [485, 8] width 18 height 11
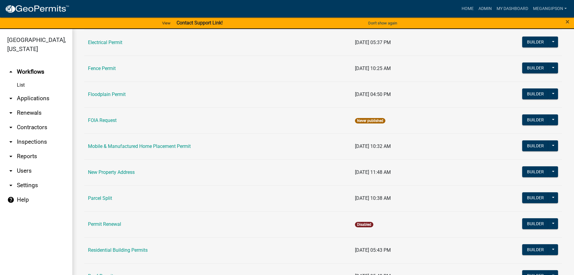
scroll to position [302, 0]
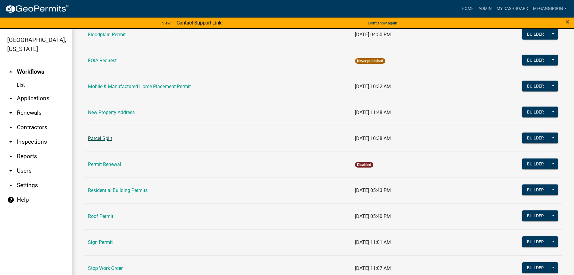
click at [101, 141] on link "Parcel Split" at bounding box center [100, 138] width 24 height 6
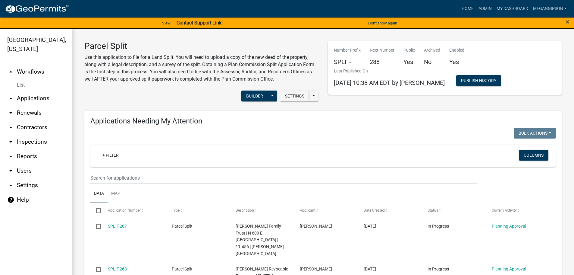
select select "3: 100"
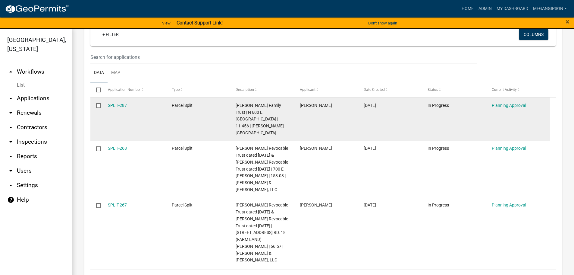
click at [99, 107] on input "checkbox" at bounding box center [98, 105] width 4 height 4
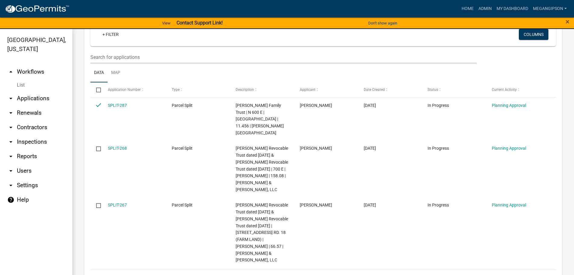
scroll to position [90, 0]
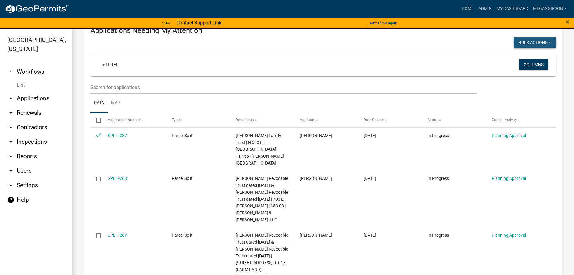
click at [533, 48] on button "Bulk Actions" at bounding box center [535, 42] width 42 height 11
click at [510, 67] on button "Void" at bounding box center [532, 59] width 48 height 14
checkbox input "false"
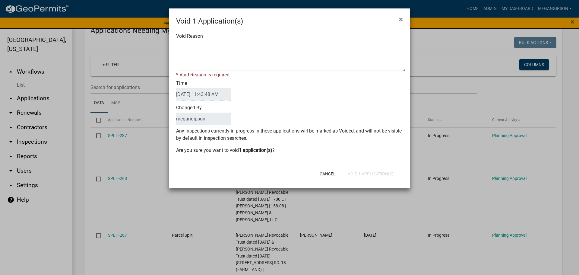
click at [226, 68] on textarea "Void Reason" at bounding box center [292, 56] width 227 height 30
type textarea "Split not needed"
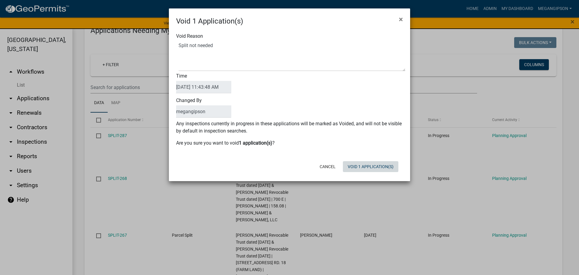
click at [381, 174] on div "Cancel Void 1 Application(s)" at bounding box center [329, 167] width 149 height 16
click at [370, 172] on button "Void 1 Application(s)" at bounding box center [370, 166] width 55 height 11
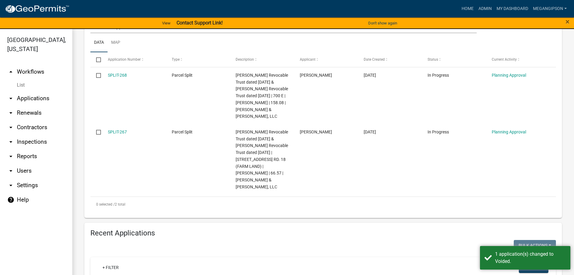
scroll to position [332, 0]
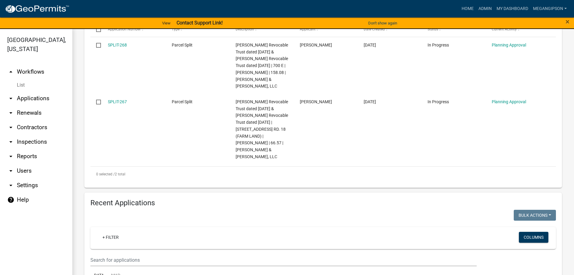
select select "3: 100"
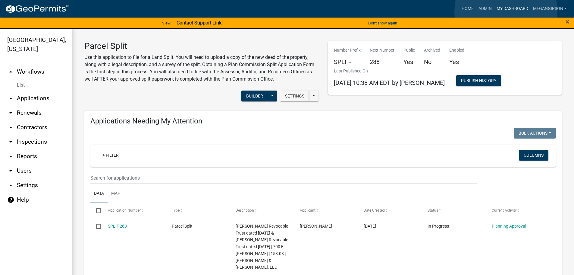
click at [506, 11] on link "My Dashboard" at bounding box center [513, 8] width 36 height 11
